Goal: Find specific page/section: Find specific page/section

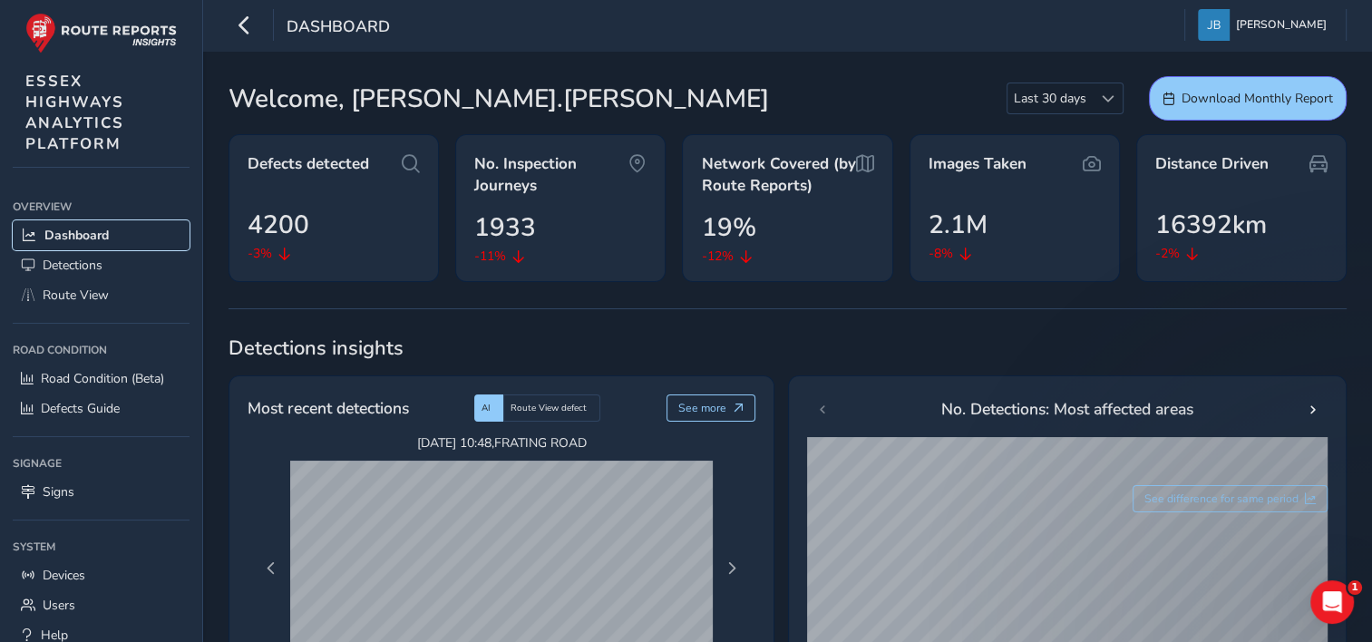
click at [69, 240] on span "Dashboard" at bounding box center [76, 235] width 64 height 17
click at [243, 30] on icon "button" at bounding box center [244, 25] width 19 height 32
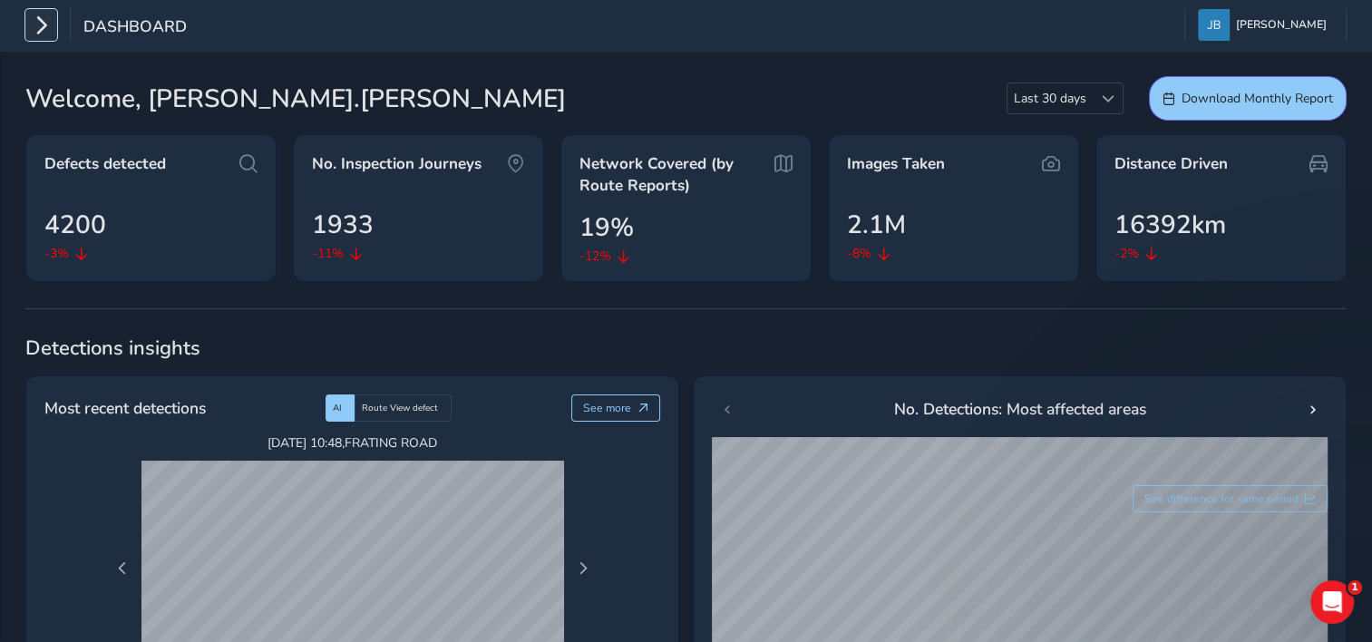
click at [41, 29] on icon "button" at bounding box center [41, 25] width 19 height 32
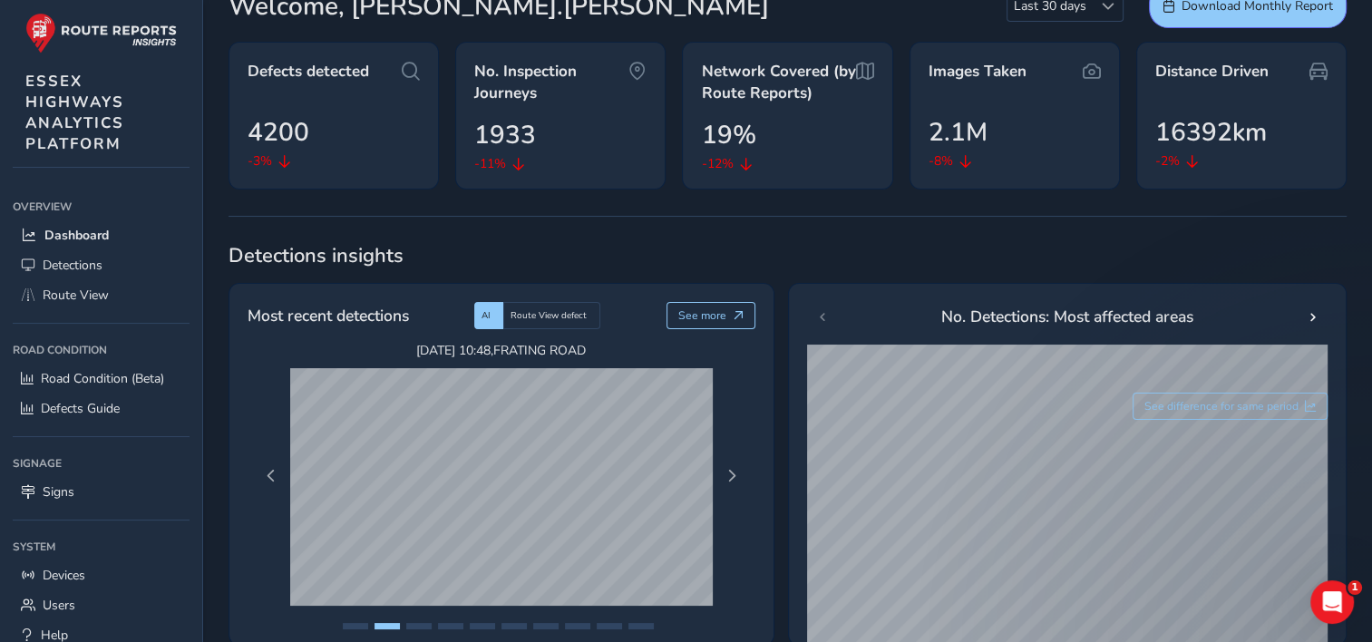
scroll to position [272, 0]
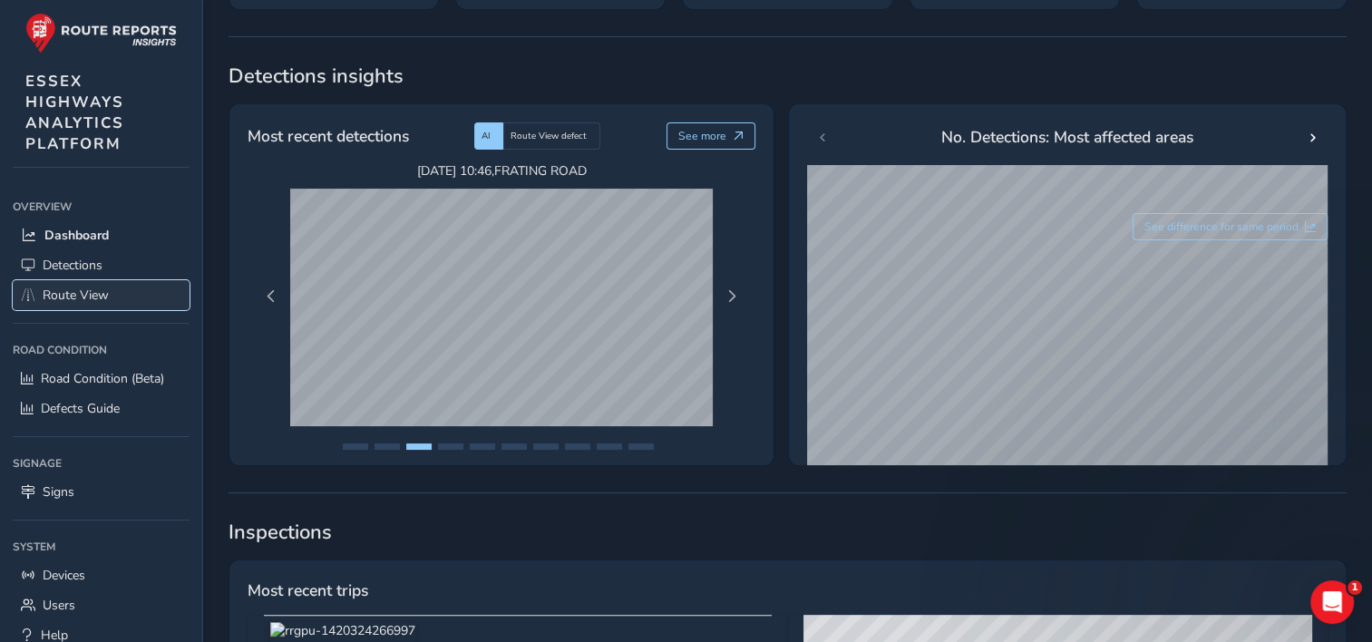
click at [74, 294] on span "Route View" at bounding box center [76, 294] width 66 height 17
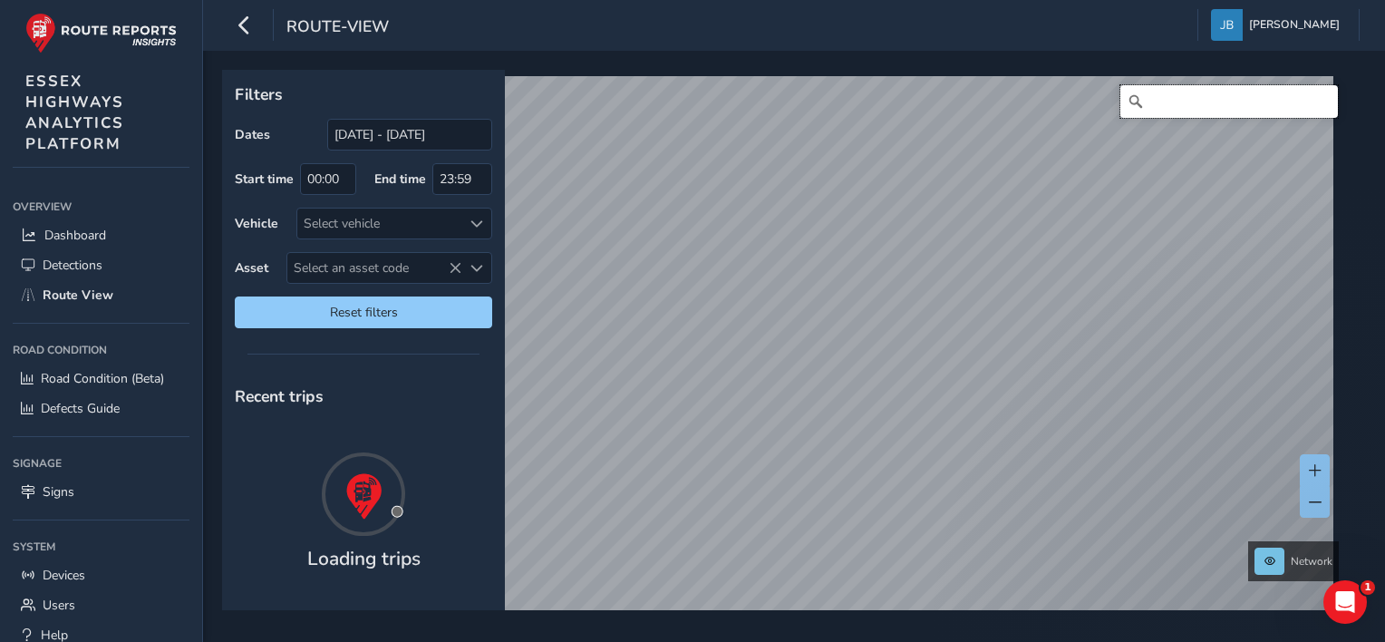
click at [1153, 99] on input "Search" at bounding box center [1229, 101] width 218 height 33
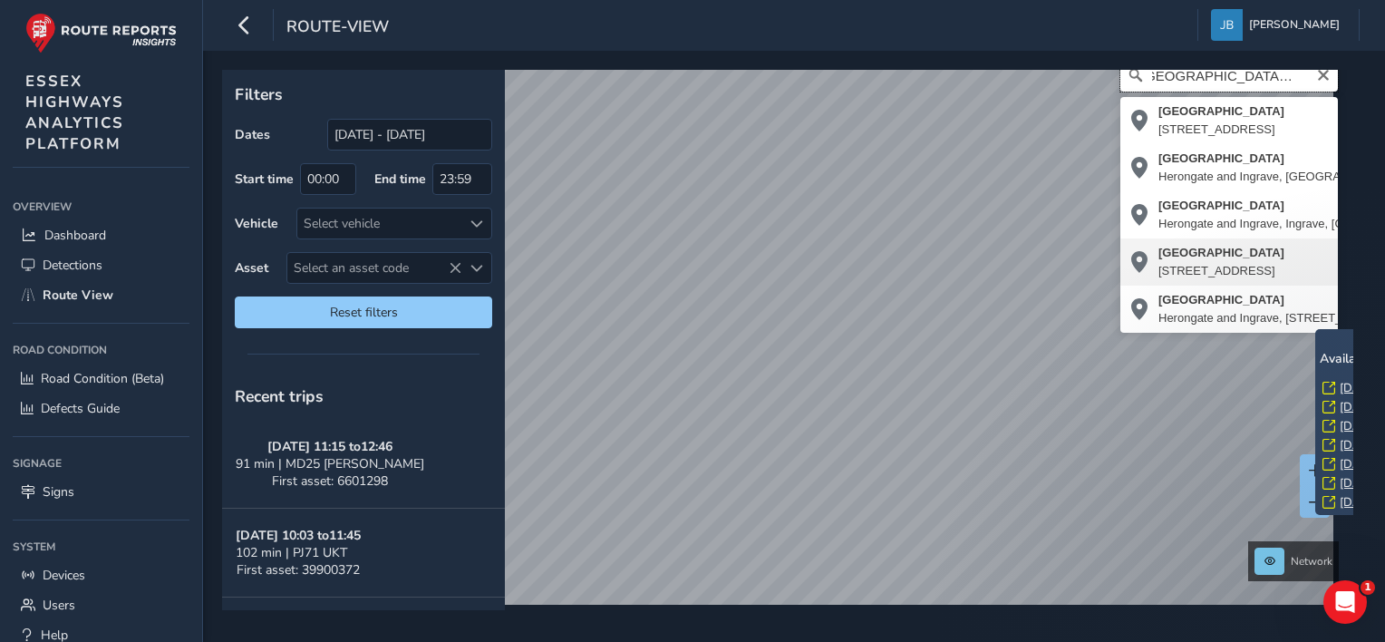
scroll to position [41, 0]
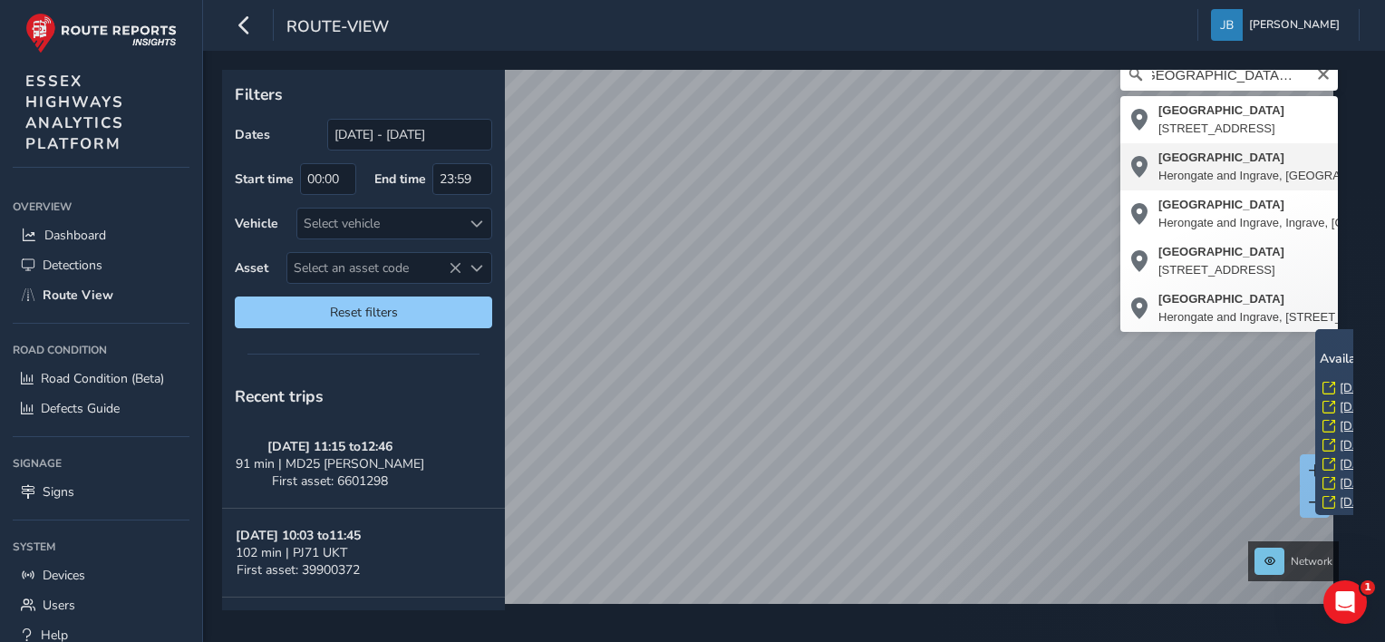
type input "[GEOGRAPHIC_DATA] and Ingrave, [GEOGRAPHIC_DATA], [GEOGRAPHIC_DATA], [GEOGRAPHI…"
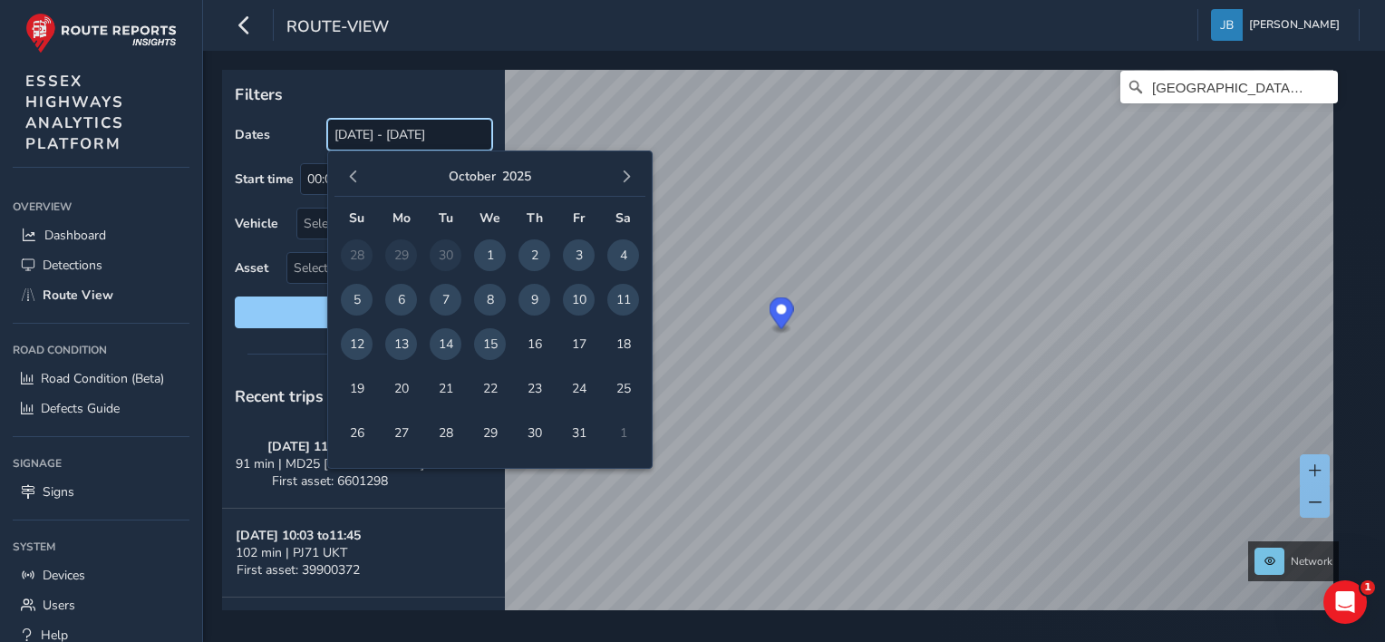
click at [334, 131] on input "[DATE] - [DATE]" at bounding box center [409, 135] width 165 height 32
click at [483, 255] on span "1" at bounding box center [490, 255] width 32 height 32
type input "[DATE]"
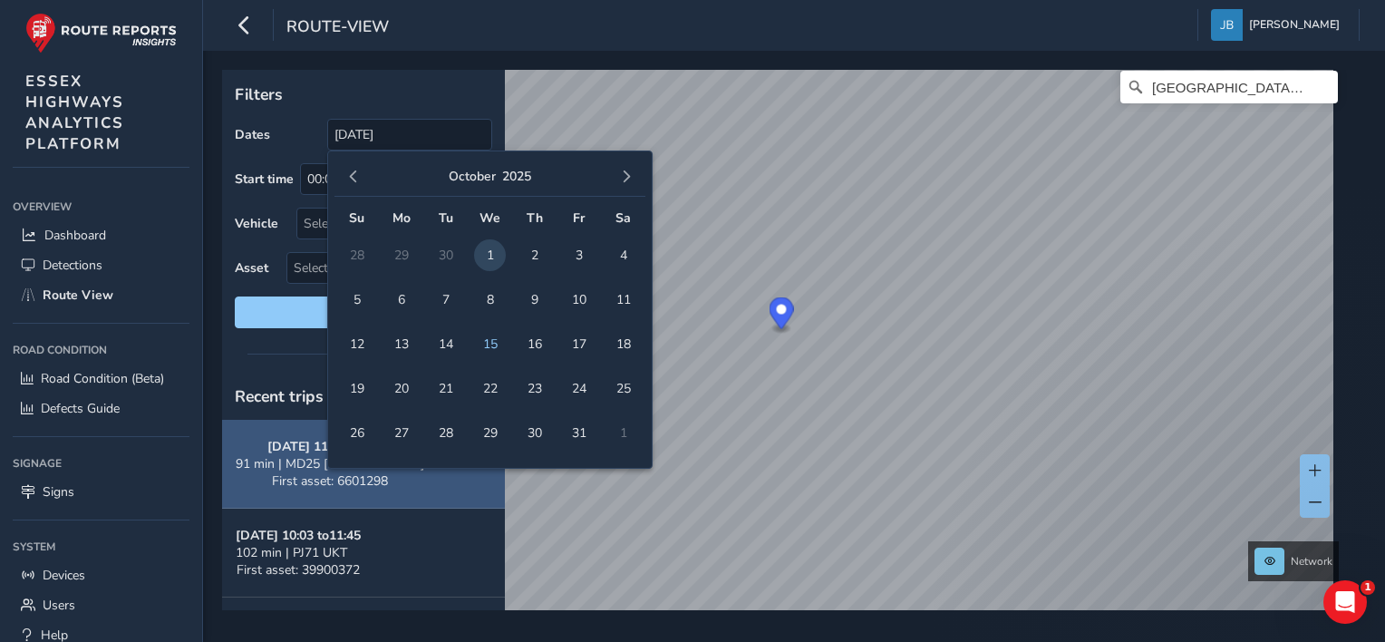
click at [276, 459] on span "91 min | MD25 BAO" at bounding box center [330, 463] width 189 height 17
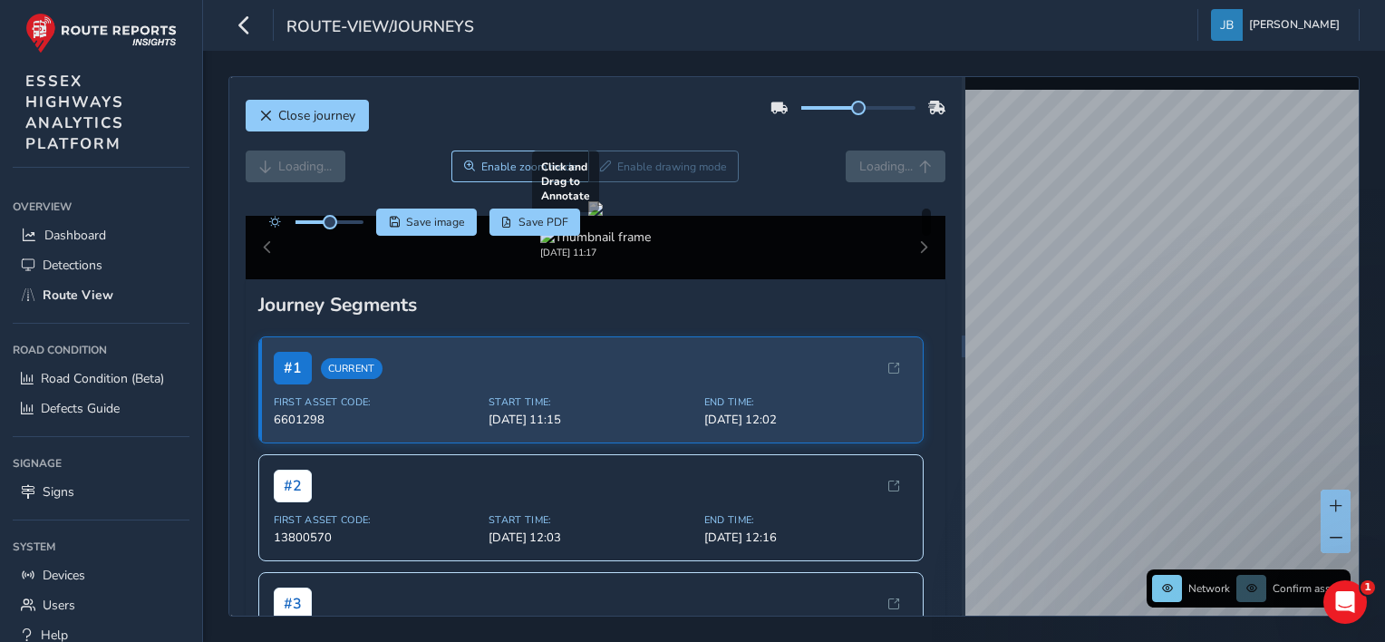
drag, startPoint x: 757, startPoint y: 429, endPoint x: 466, endPoint y: 410, distance: 291.6
click at [588, 216] on div at bounding box center [595, 208] width 15 height 15
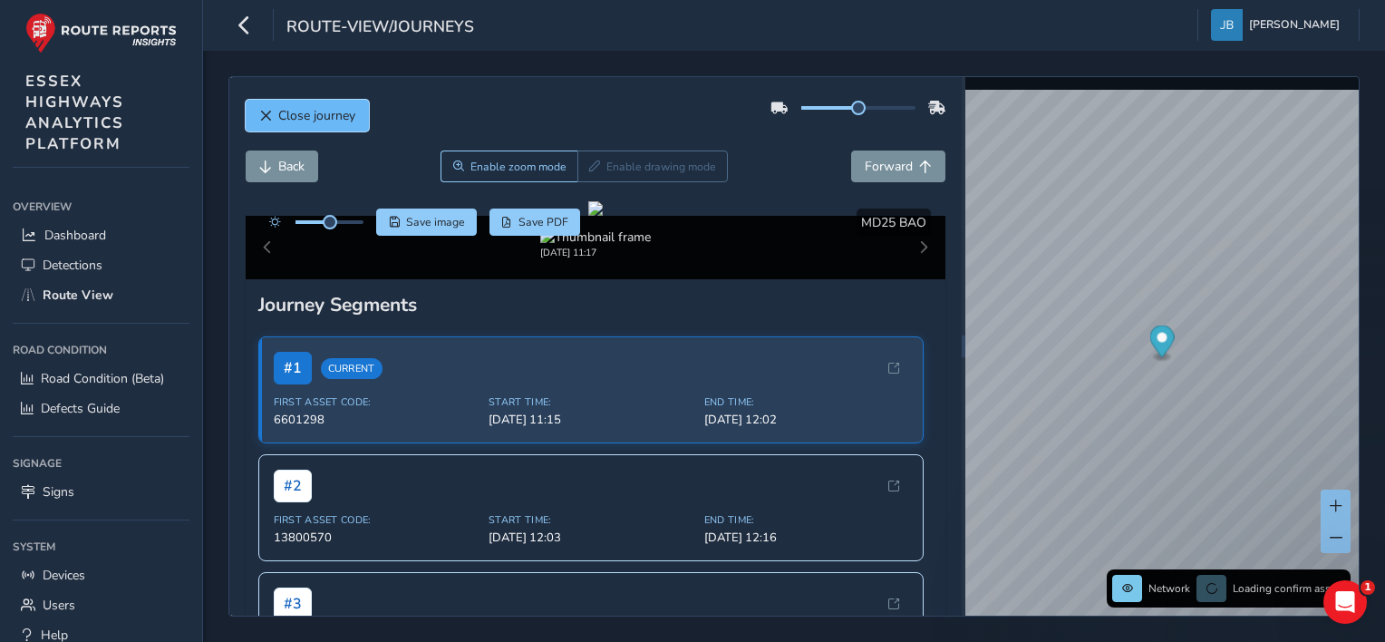
click at [280, 110] on span "Close journey" at bounding box center [316, 115] width 77 height 17
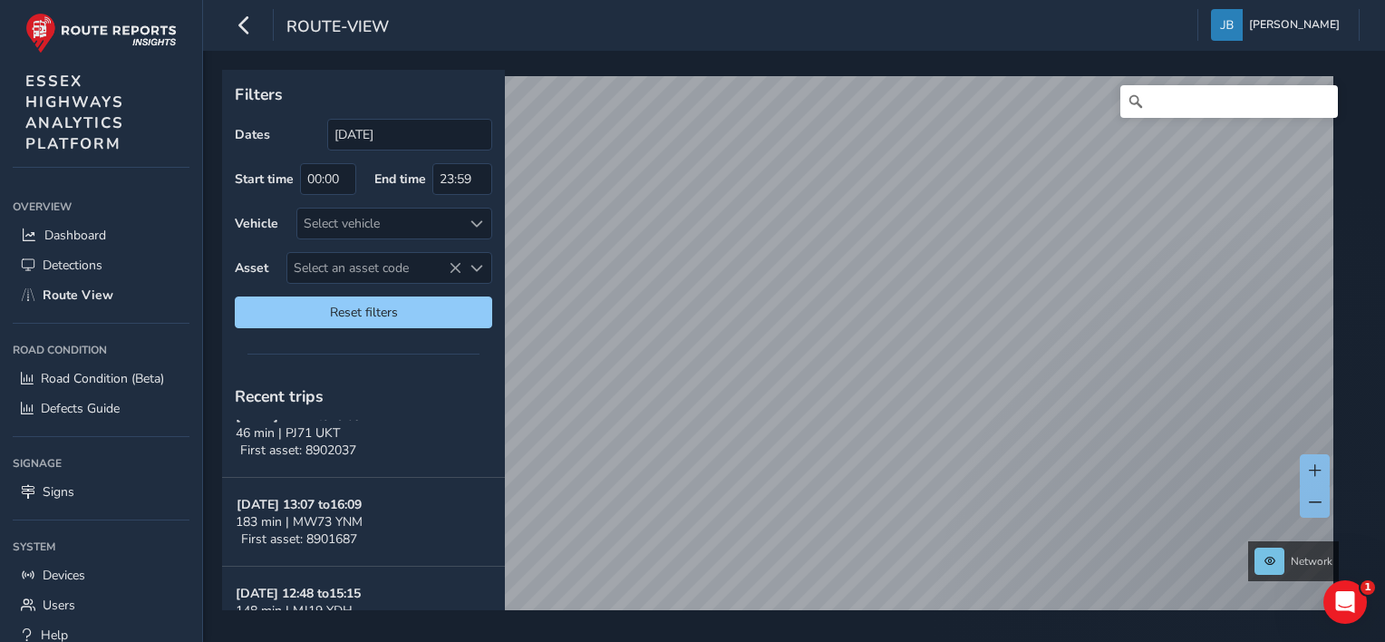
scroll to position [1646, 0]
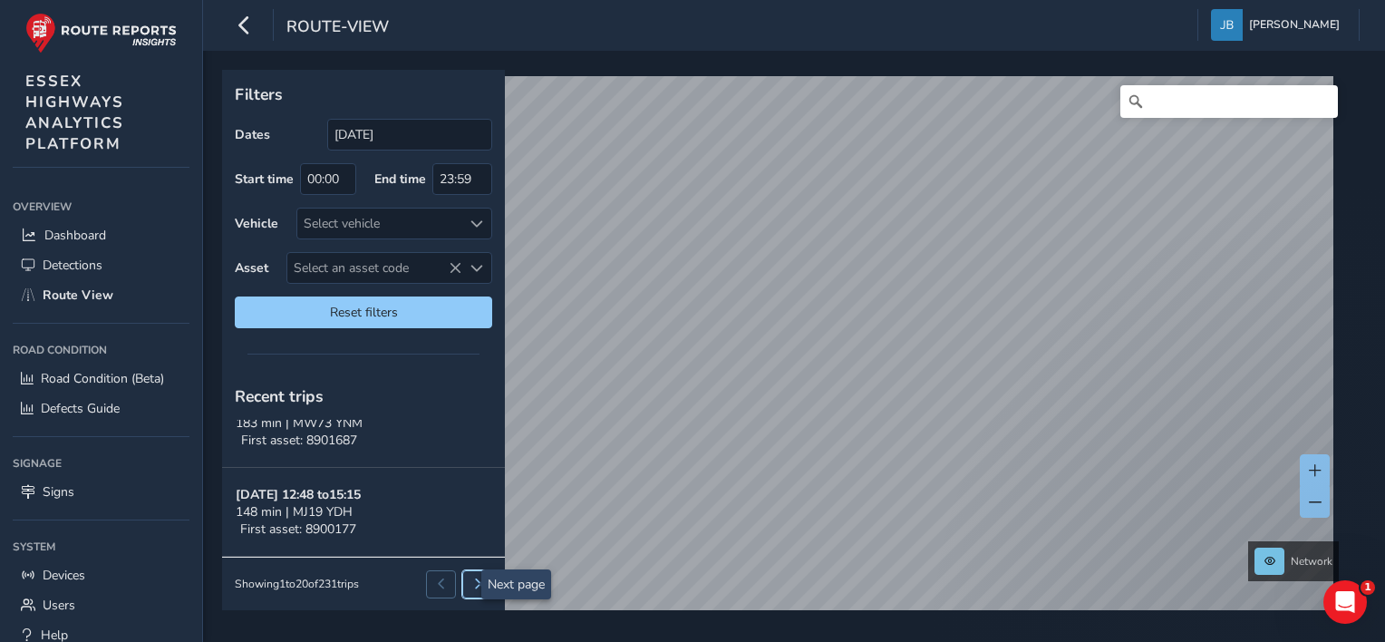
click at [472, 585] on span at bounding box center [477, 583] width 11 height 11
click at [462, 592] on button at bounding box center [477, 583] width 30 height 27
click at [472, 580] on span at bounding box center [477, 583] width 11 height 11
click at [472, 579] on span at bounding box center [477, 583] width 11 height 11
click at [462, 589] on button at bounding box center [477, 583] width 30 height 27
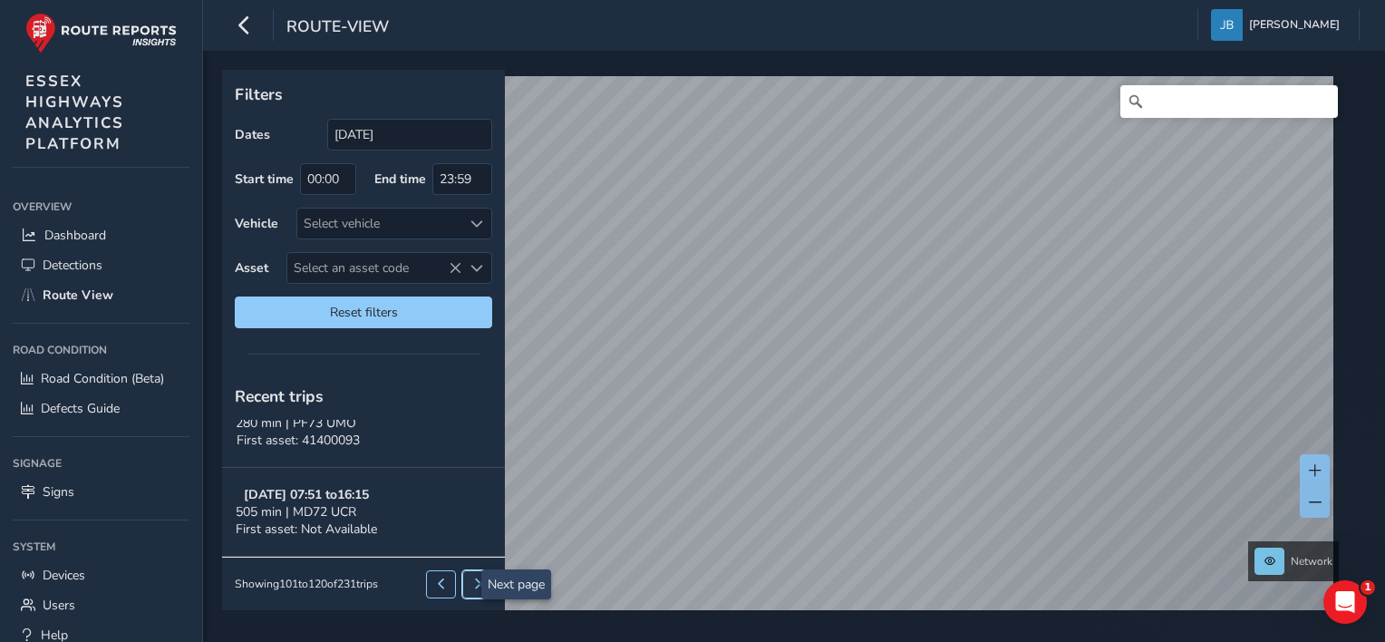
click at [462, 584] on button at bounding box center [477, 583] width 30 height 27
click at [462, 575] on button at bounding box center [477, 583] width 30 height 27
click at [462, 584] on button at bounding box center [477, 583] width 30 height 27
click at [463, 591] on button at bounding box center [477, 583] width 30 height 27
click at [472, 587] on span at bounding box center [477, 583] width 11 height 11
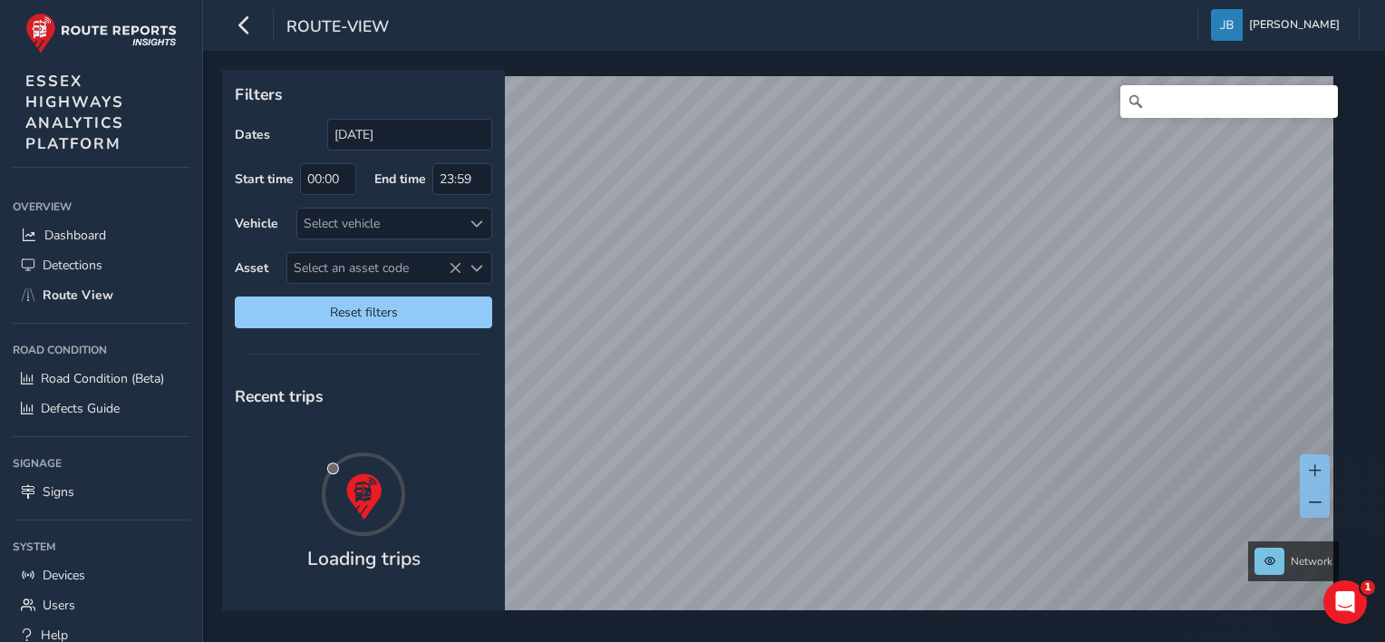
scroll to position [0, 0]
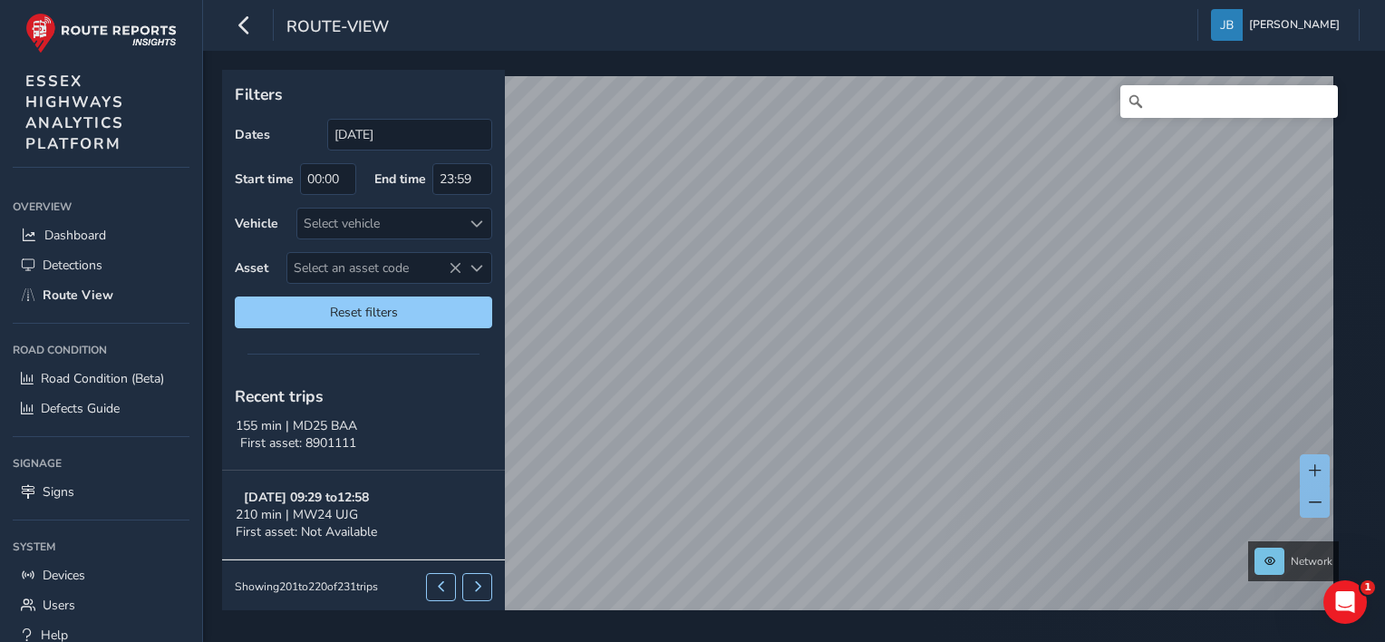
scroll to position [1646, 0]
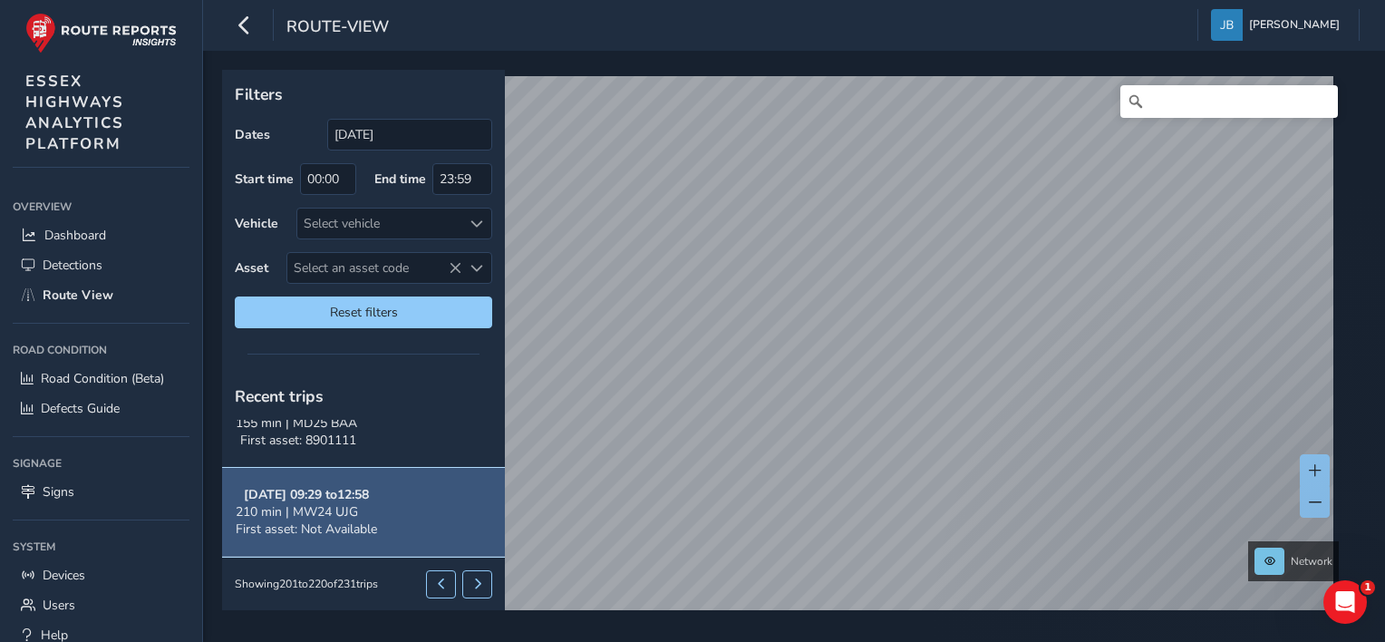
click at [285, 509] on span "210 min | MW24 UJG" at bounding box center [297, 511] width 122 height 17
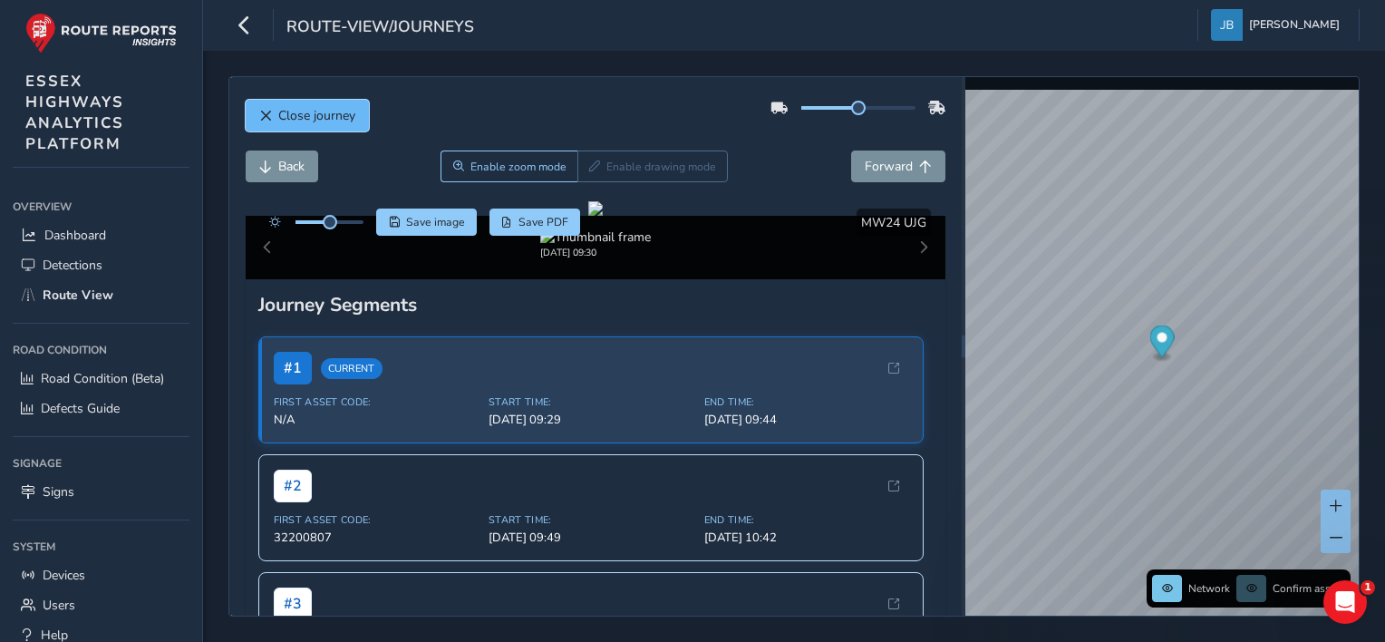
click at [286, 111] on span "Close journey" at bounding box center [316, 115] width 77 height 17
